Goal: Task Accomplishment & Management: Complete application form

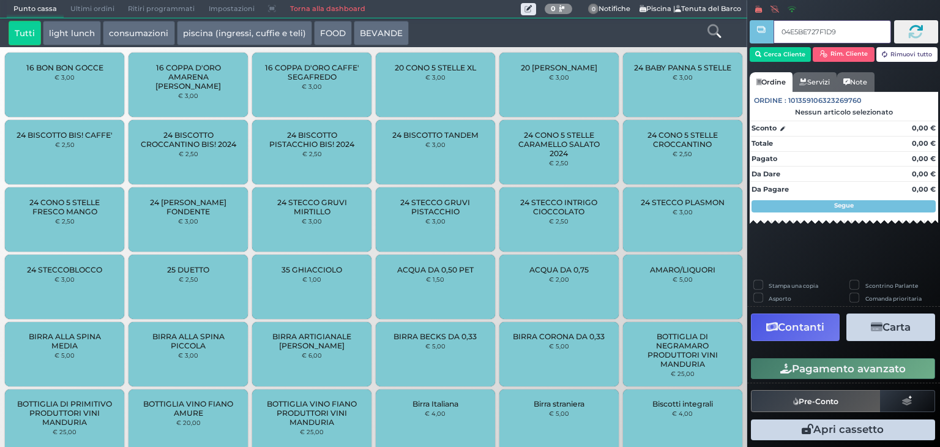
type input "04E5BE727F1D90"
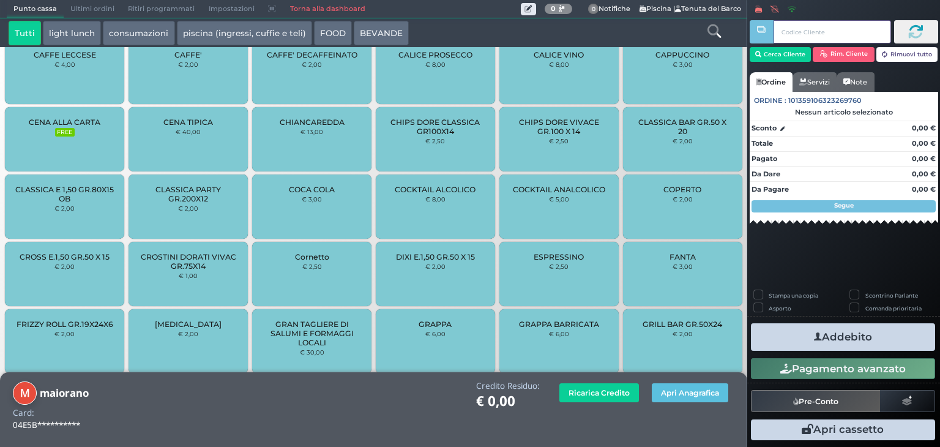
scroll to position [786, 0]
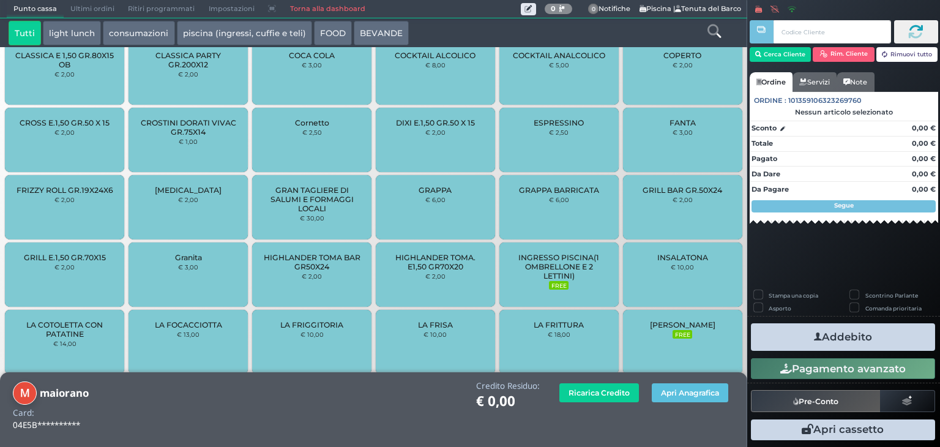
click at [565, 244] on div "INGRESSO PISCINA(1 OMBRELLONE E 2 LETTINI) FREE" at bounding box center [558, 274] width 119 height 64
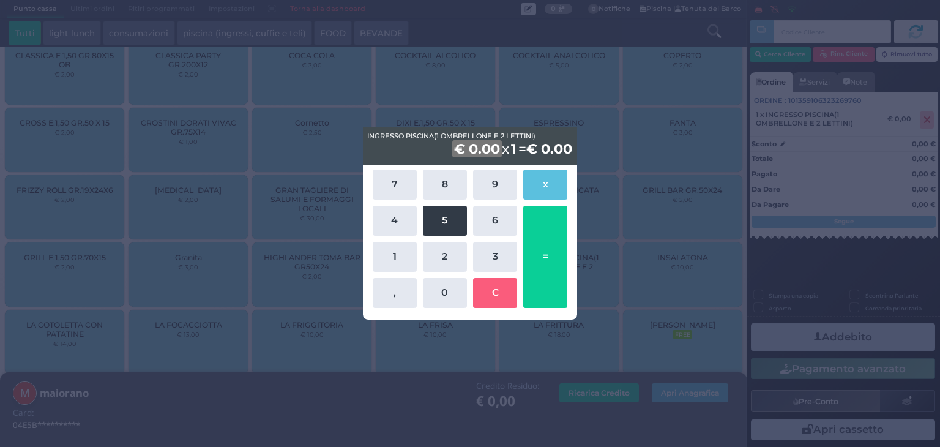
click at [447, 233] on button "5" at bounding box center [445, 221] width 44 height 30
click at [455, 283] on button "0" at bounding box center [445, 293] width 44 height 30
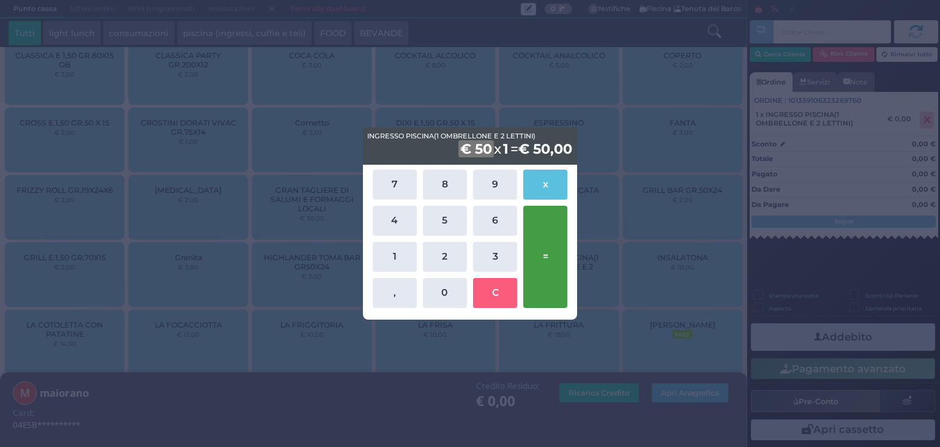
click at [543, 260] on button "=" at bounding box center [545, 257] width 44 height 102
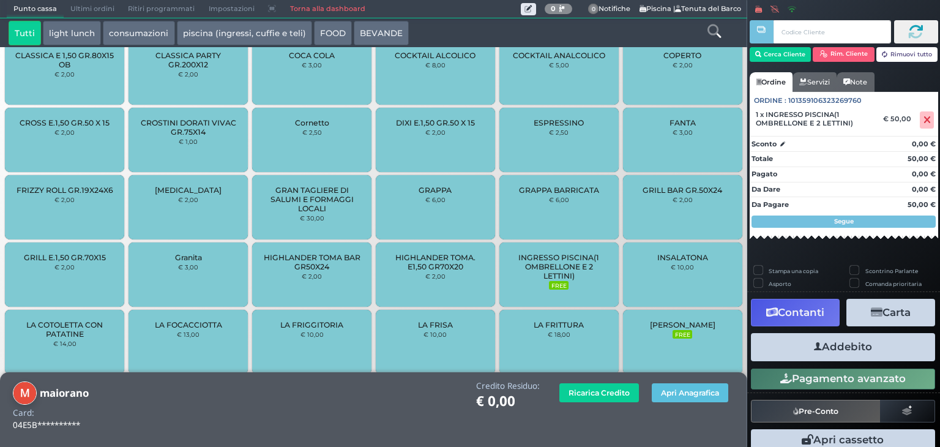
click at [818, 351] on button "Addebito" at bounding box center [843, 347] width 184 height 28
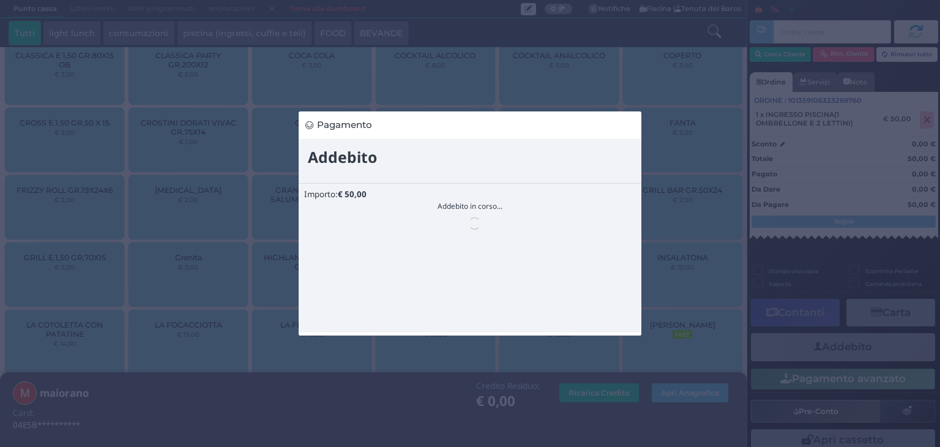
scroll to position [0, 0]
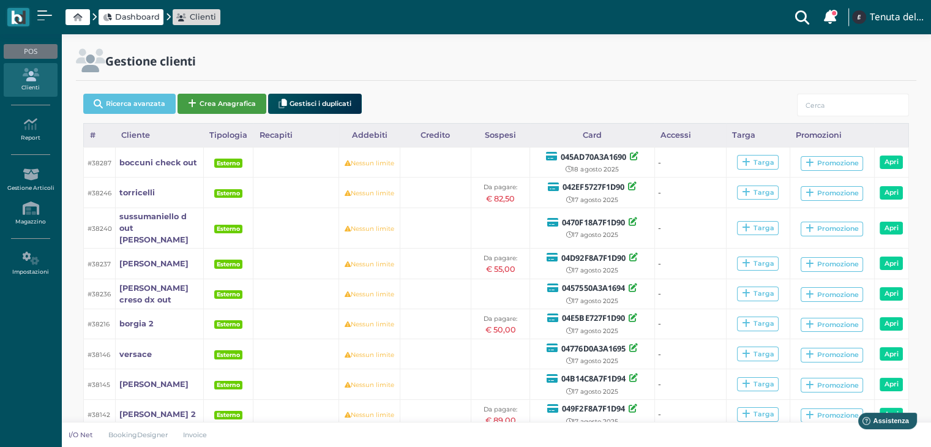
click at [228, 94] on button "Crea Anagrafica" at bounding box center [221, 104] width 89 height 20
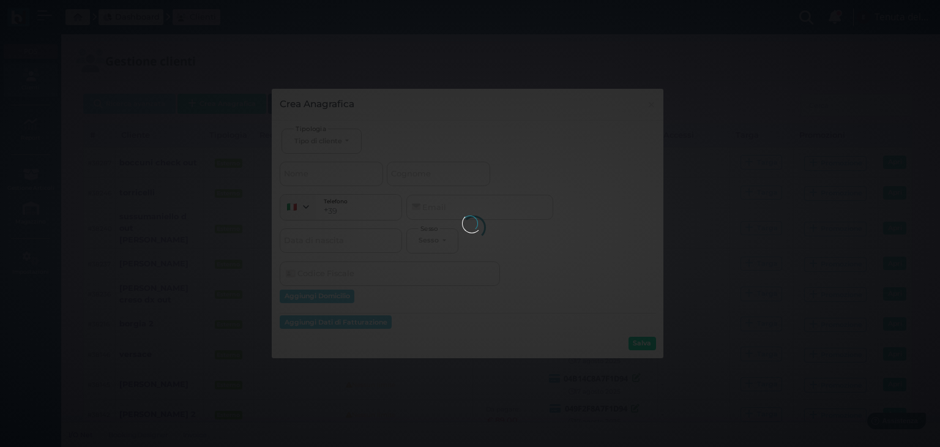
select select
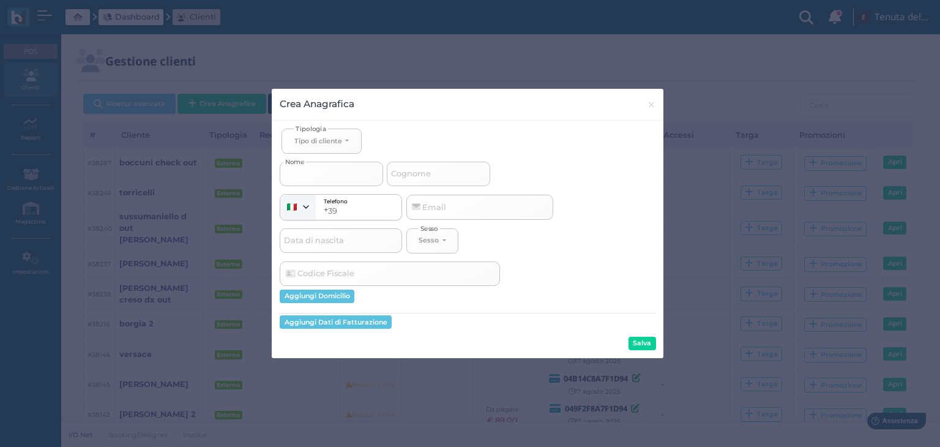
click at [337, 183] on input "Nome" at bounding box center [331, 174] width 103 height 24
select select
type input "m"
select select
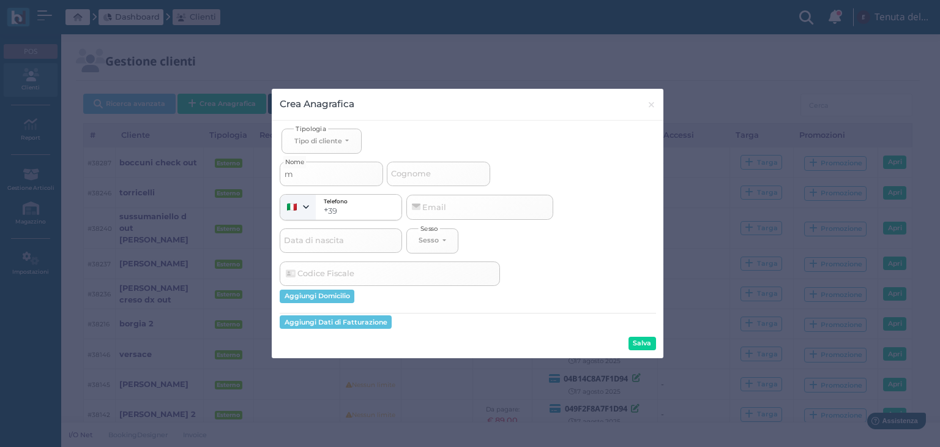
type input "ma"
select select
type input "mai"
select select
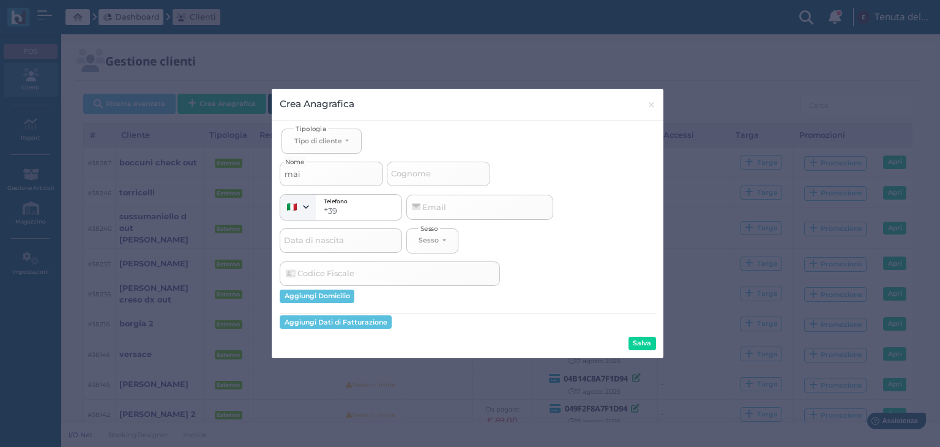
select select
type input "maio"
select select
type input "maior"
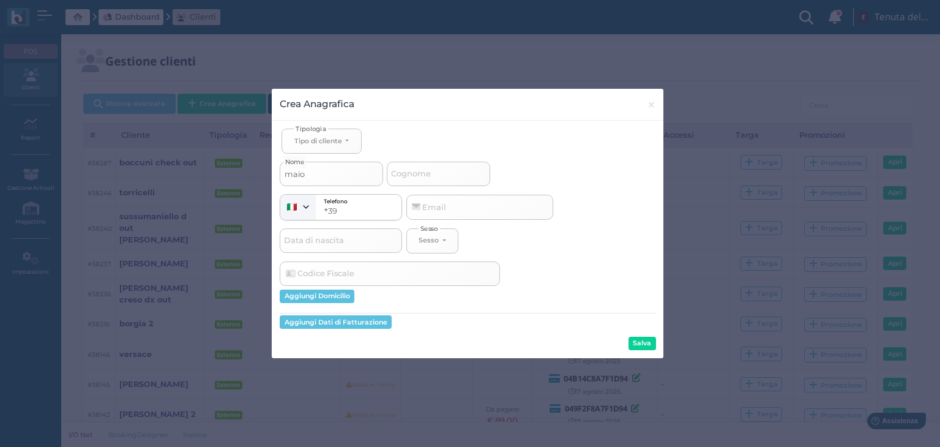
select select
type input "maiora"
select select
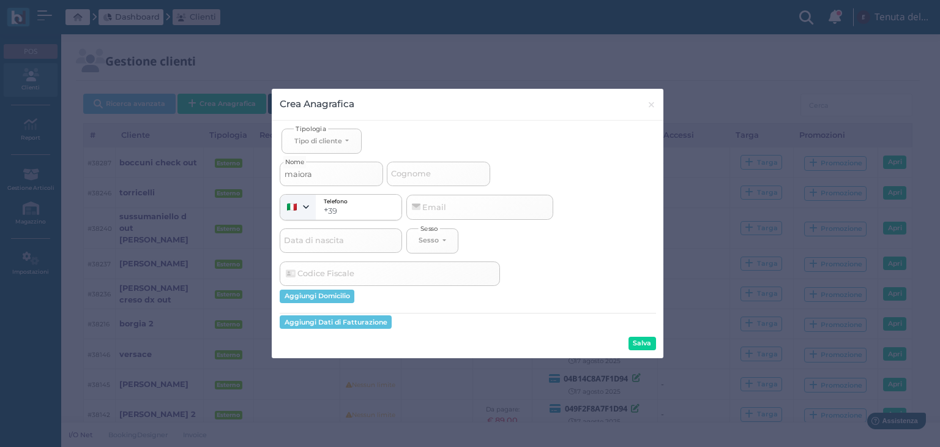
type input "maioran"
select select
type input "maiorano"
select select
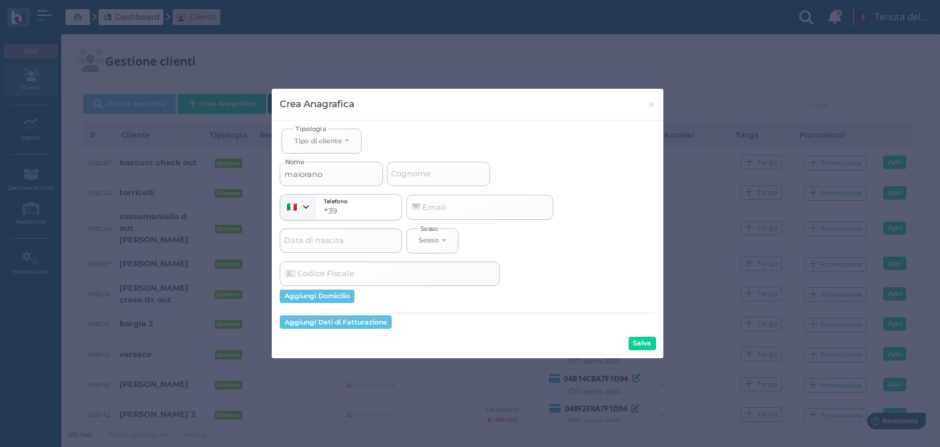
type input "maiorano"
click at [350, 143] on button "Tipo di cliente" at bounding box center [321, 141] width 80 height 25
click at [316, 177] on span "Esterno" at bounding box center [309, 182] width 31 height 10
select select "[object Object]"
select select
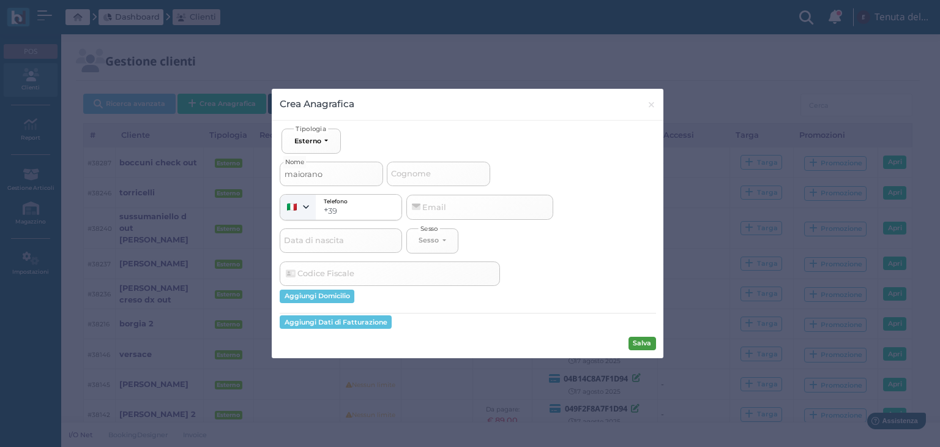
click at [641, 350] on button "Salva" at bounding box center [642, 343] width 28 height 13
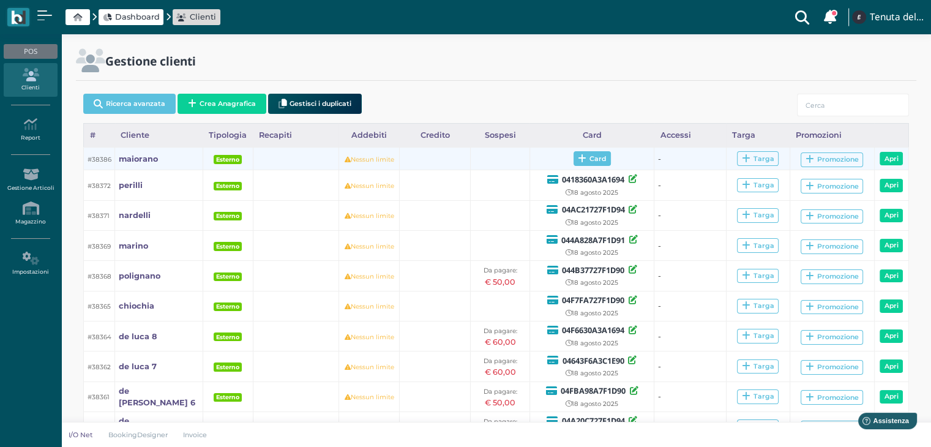
click at [592, 165] on span "Card" at bounding box center [591, 158] width 37 height 15
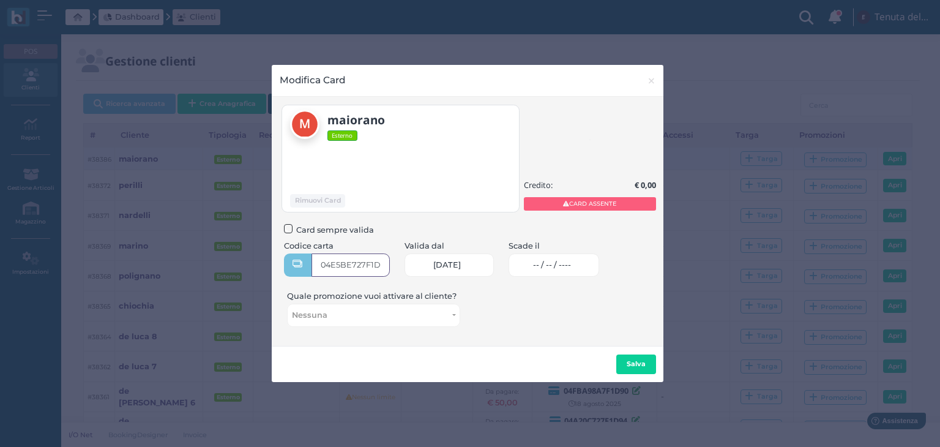
type input "04E5BE727F1D90"
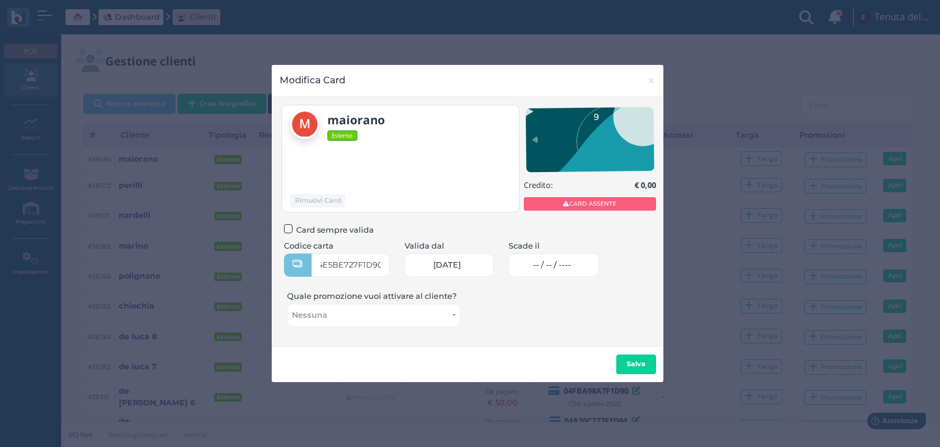
click at [586, 267] on link "-- / -- / ----" at bounding box center [554, 264] width 91 height 23
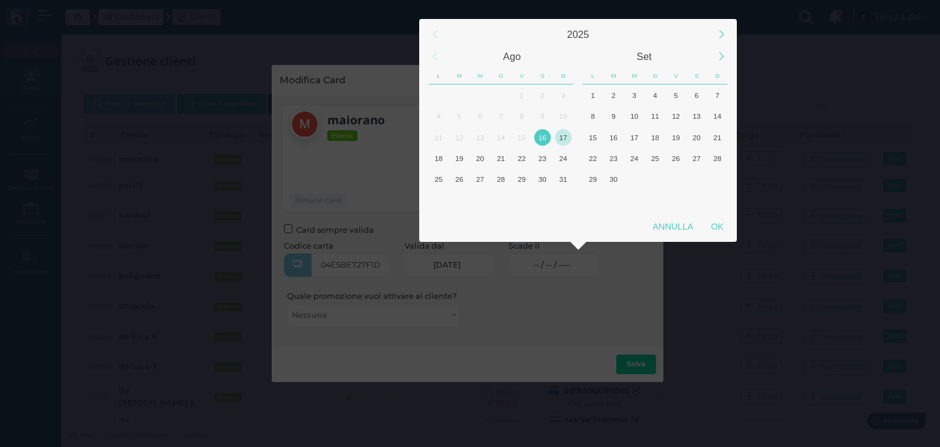
click at [559, 144] on div "17" at bounding box center [563, 137] width 17 height 17
click at [710, 224] on div "OK" at bounding box center [717, 226] width 31 height 22
type input "17/08/2025"
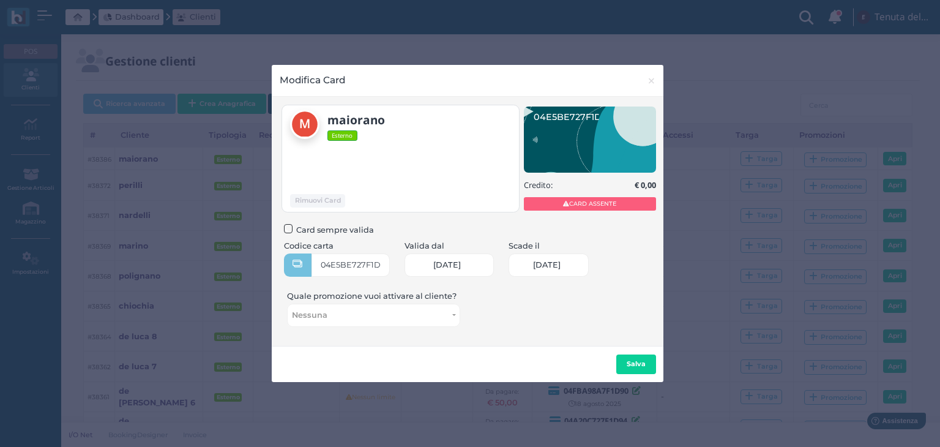
scroll to position [0, 51]
click at [641, 368] on button "Salva" at bounding box center [636, 364] width 40 height 20
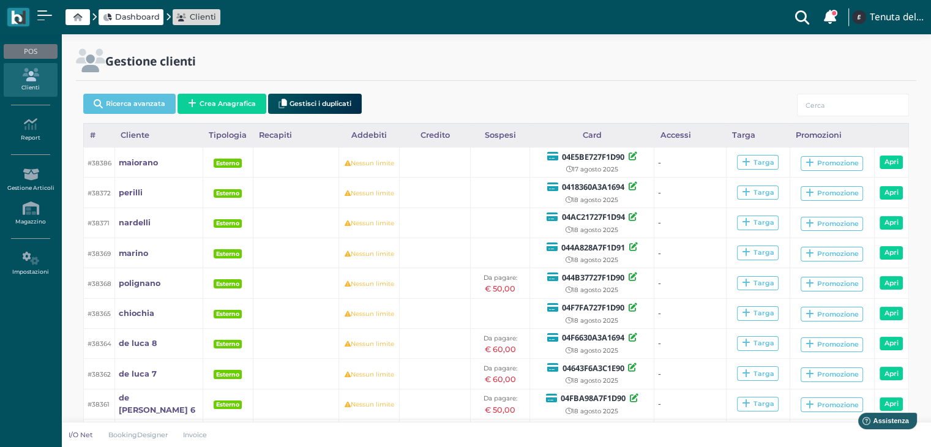
click at [35, 83] on link "Clienti" at bounding box center [30, 80] width 53 height 34
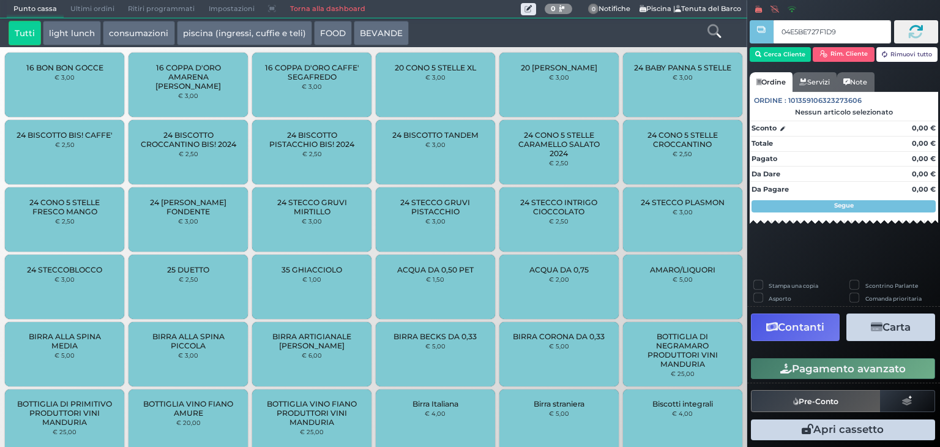
type input "04E5BE727F1D90"
